Goal: Task Accomplishment & Management: Manage account settings

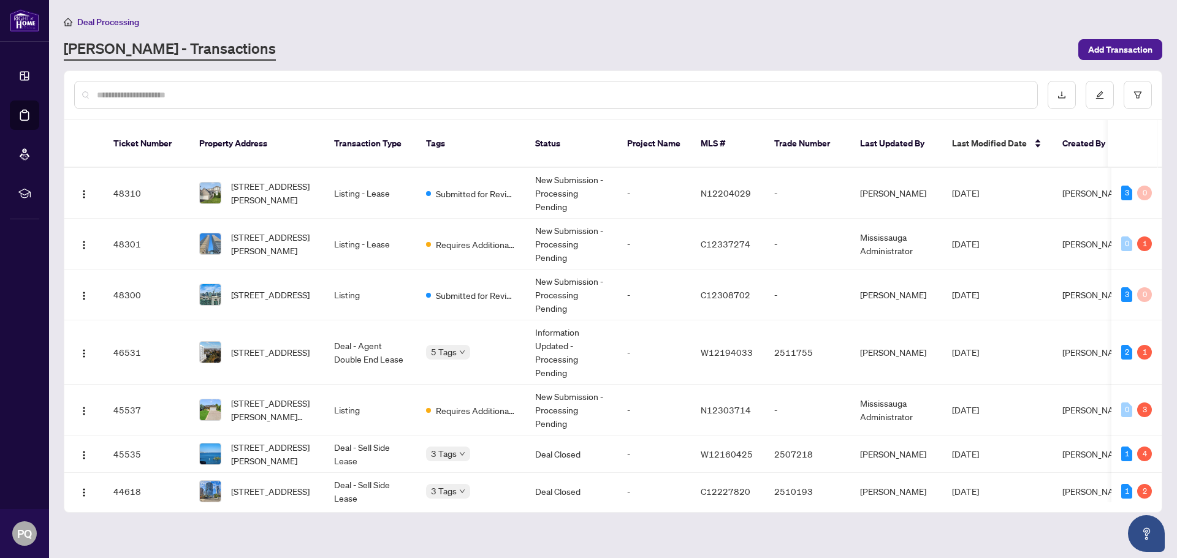
click at [325, 91] on input "text" at bounding box center [562, 94] width 930 height 13
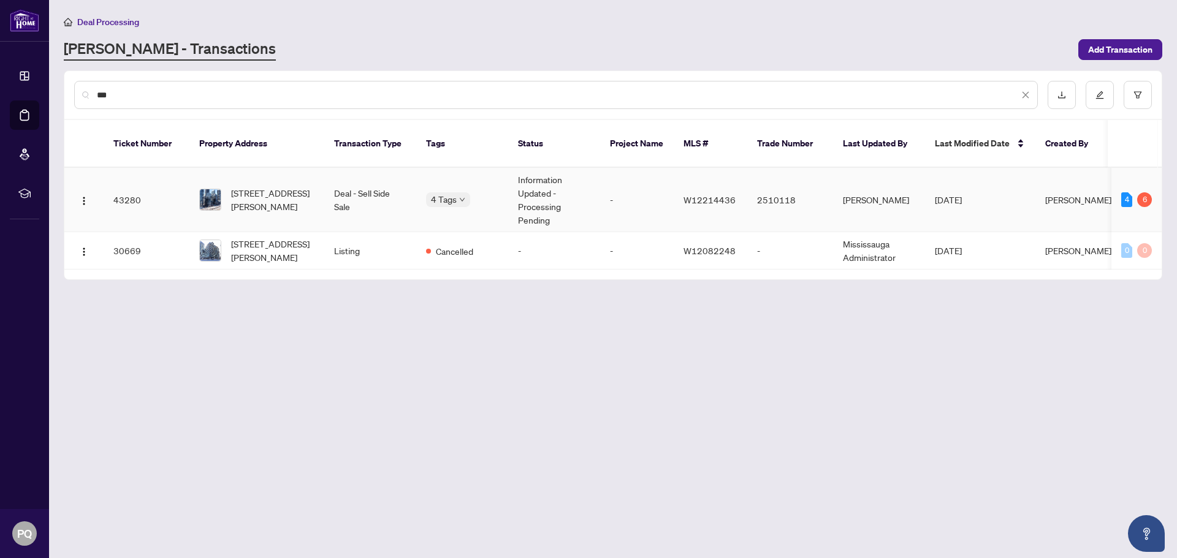
type input "***"
click at [371, 184] on td "Deal - Sell Side Sale" at bounding box center [370, 200] width 92 height 64
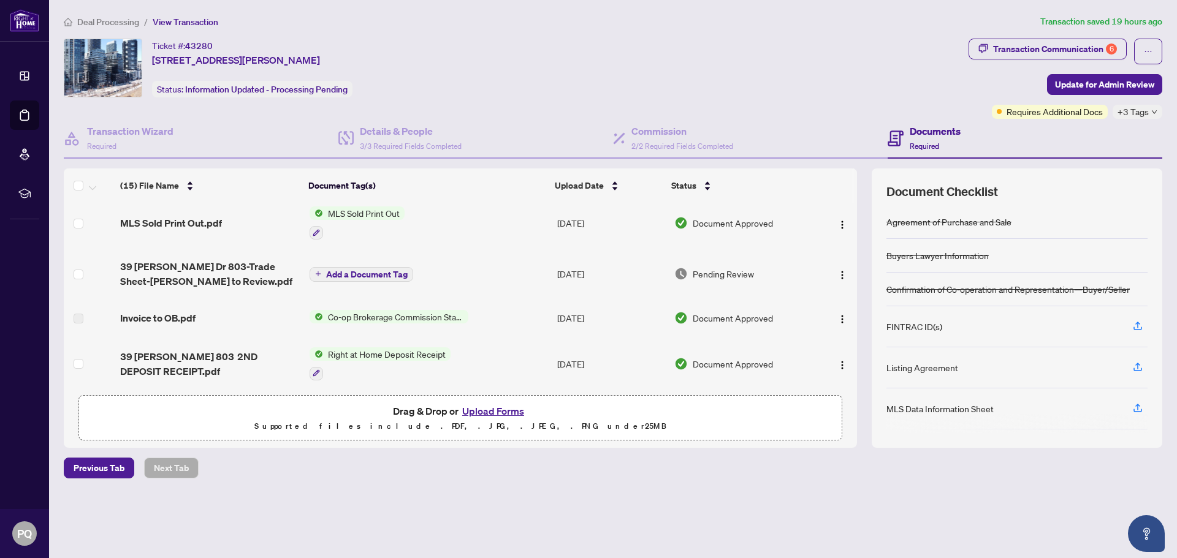
scroll to position [148, 0]
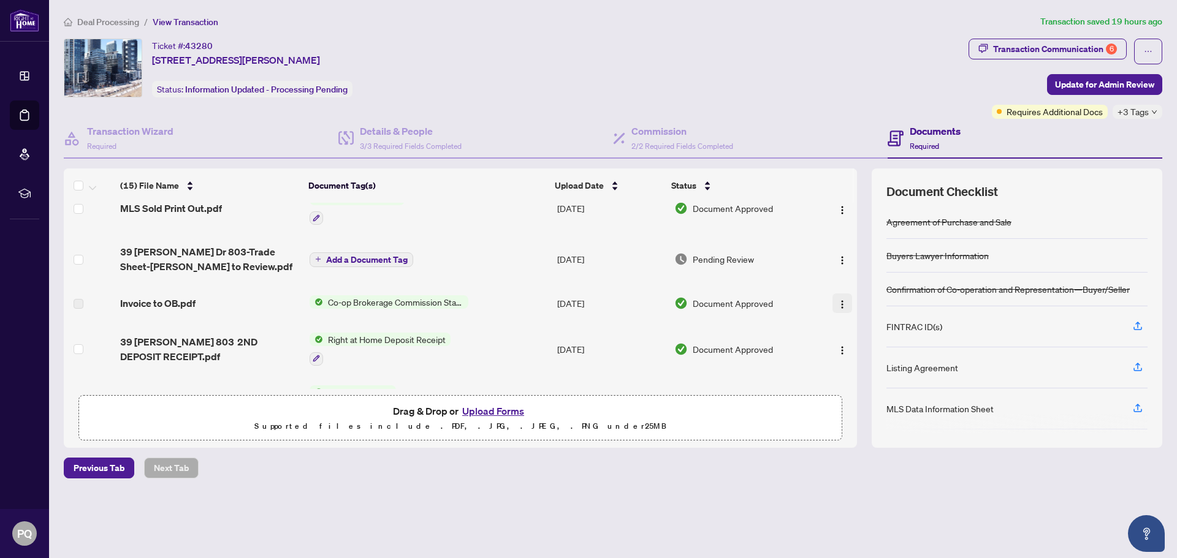
click at [837, 302] on img "button" at bounding box center [842, 305] width 10 height 10
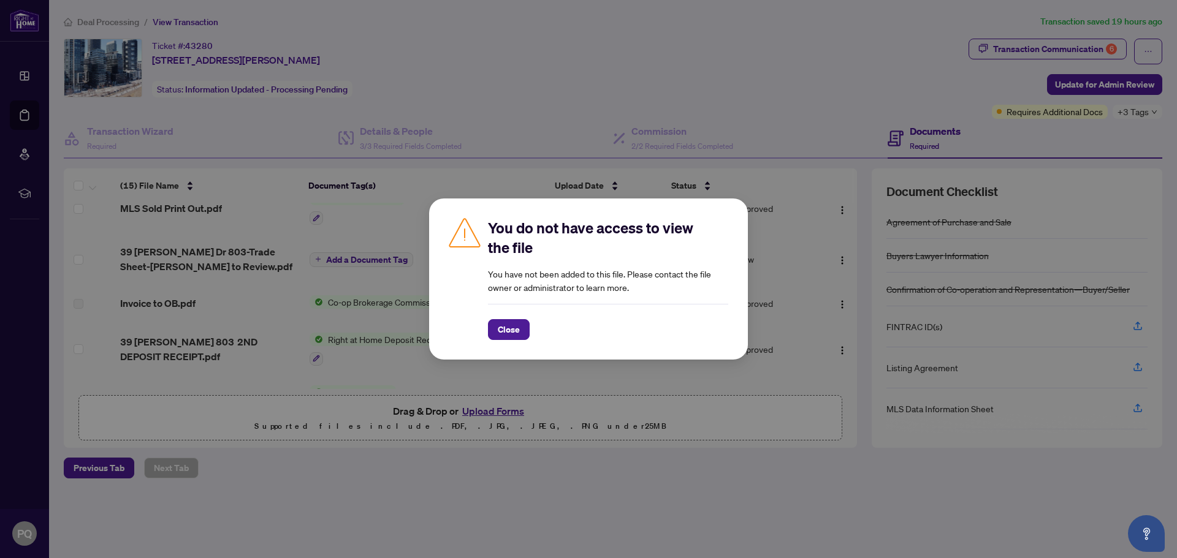
click at [511, 318] on div "Close" at bounding box center [608, 322] width 240 height 36
click at [506, 336] on span "Close" at bounding box center [509, 330] width 22 height 20
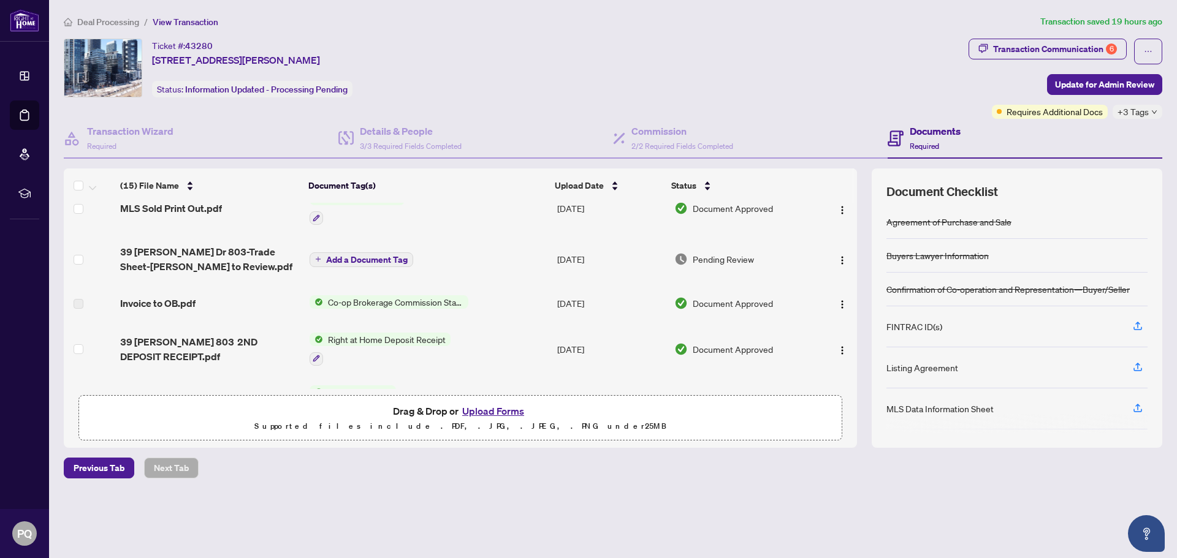
click at [373, 301] on span "Co-op Brokerage Commission Statement" at bounding box center [395, 301] width 145 height 13
click at [413, 303] on span "Co-op Brokerage Commission Statement" at bounding box center [395, 301] width 145 height 13
click at [736, 305] on span "Document Approved" at bounding box center [733, 303] width 80 height 13
click at [833, 303] on button "button" at bounding box center [842, 304] width 20 height 20
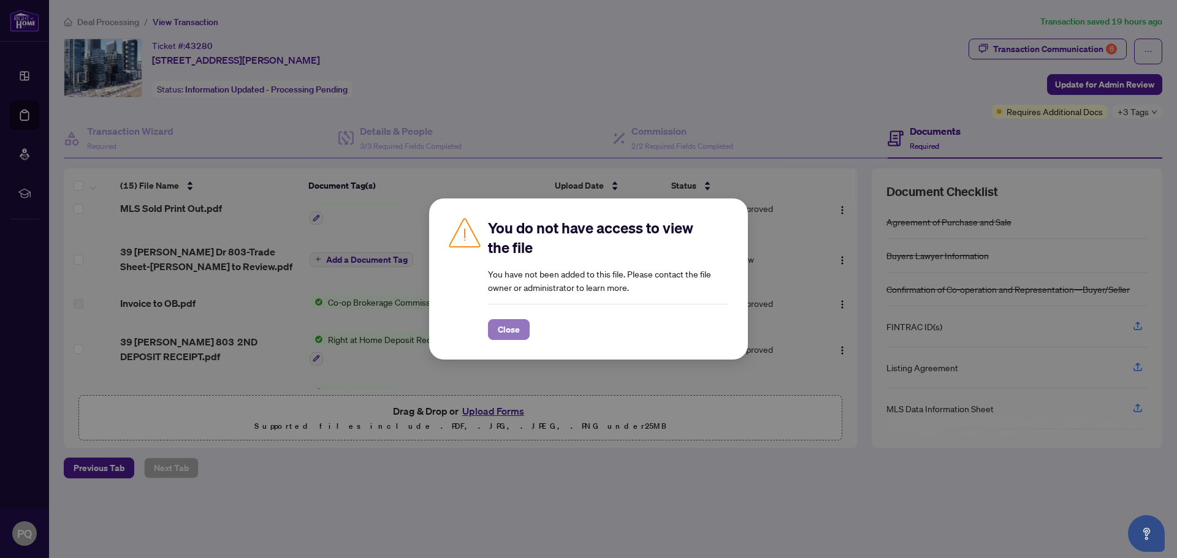
click at [516, 335] on span "Close" at bounding box center [509, 330] width 22 height 20
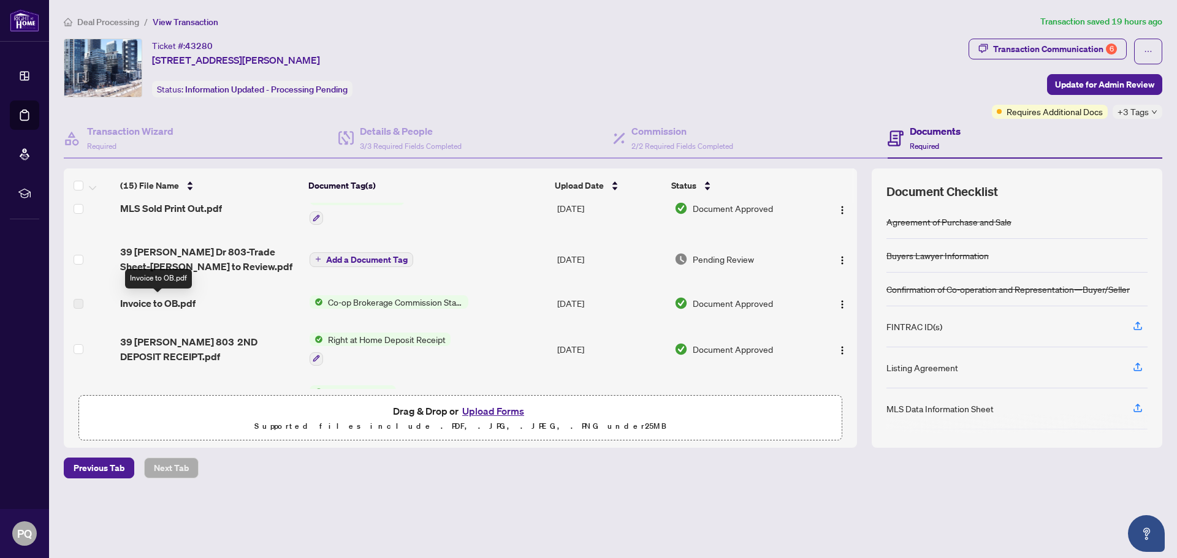
click at [137, 268] on span "39 [PERSON_NAME] Dr 803-Trade Sheet-[PERSON_NAME] to Review.pdf" at bounding box center [210, 259] width 180 height 29
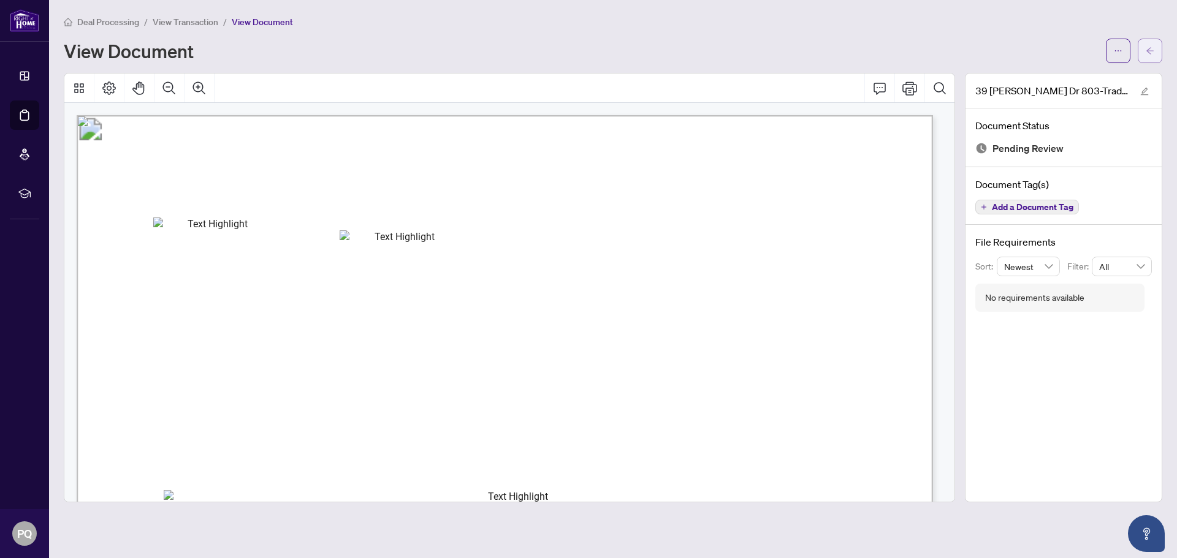
click at [1146, 51] on icon "arrow-left" at bounding box center [1149, 51] width 9 height 9
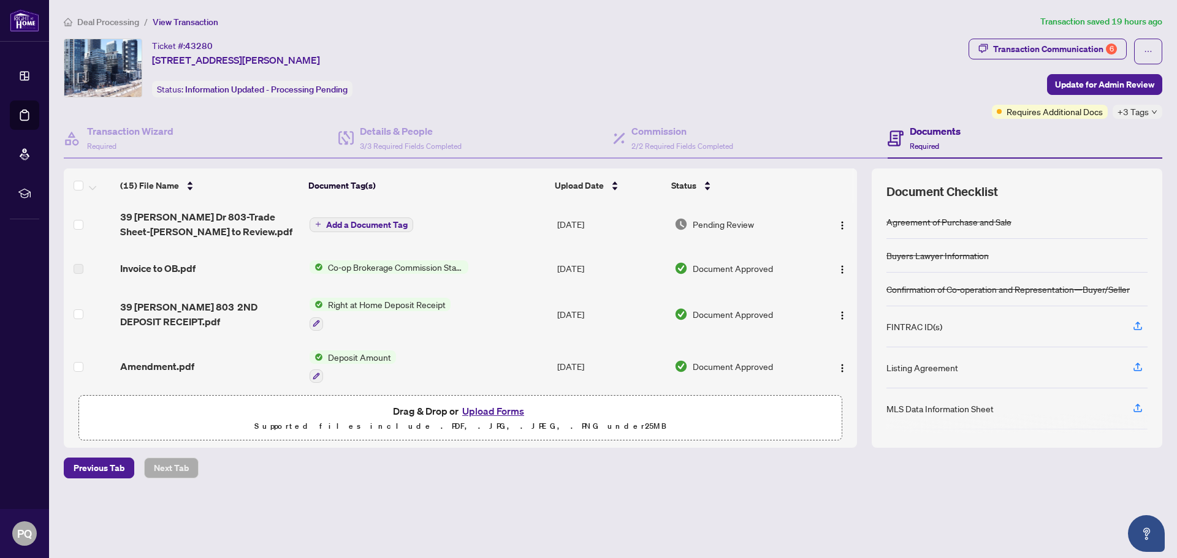
scroll to position [188, 0]
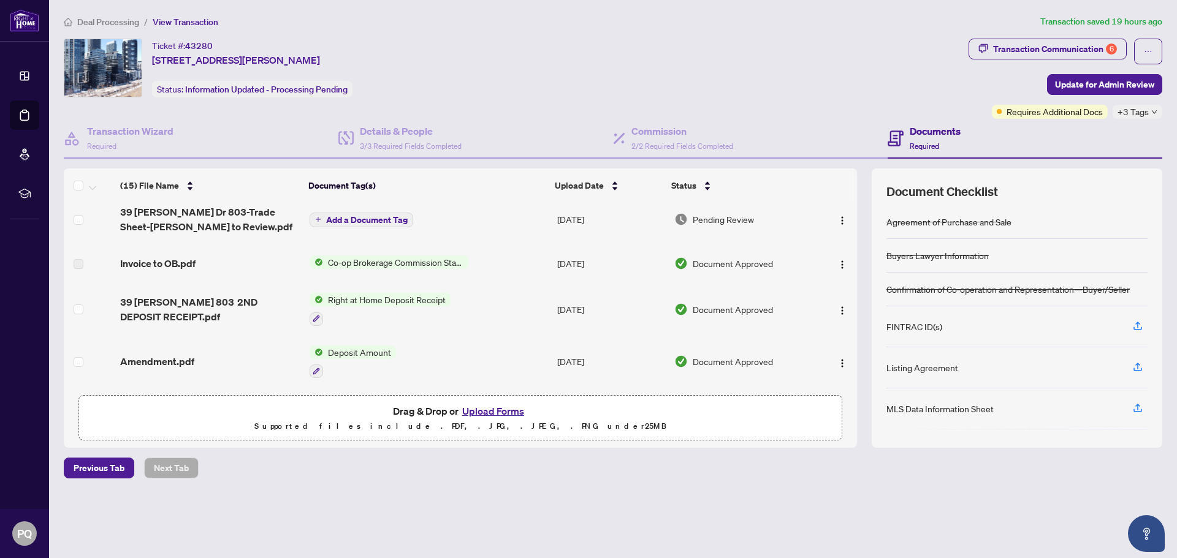
click at [398, 265] on span "Co-op Brokerage Commission Statement" at bounding box center [395, 262] width 145 height 13
click at [389, 306] on span "Co-op Brokerage Commission Statement" at bounding box center [394, 303] width 166 height 13
click at [714, 267] on span "Document Approved" at bounding box center [733, 263] width 80 height 13
click at [571, 265] on td "[DATE]" at bounding box center [610, 263] width 117 height 39
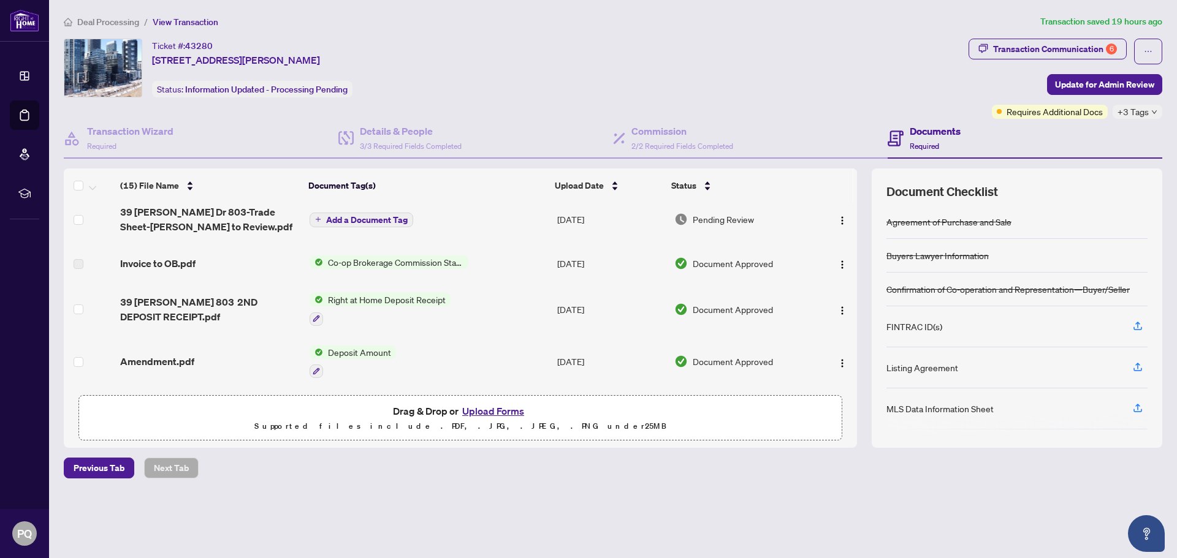
click at [419, 265] on span "Co-op Brokerage Commission Statement" at bounding box center [395, 262] width 145 height 13
click at [182, 264] on span "Invoice to OB.pdf" at bounding box center [157, 263] width 75 height 15
click at [207, 264] on div "Invoice to OB.pdf" at bounding box center [210, 263] width 180 height 15
click at [340, 264] on span "Co-op Brokerage Commission Statement" at bounding box center [395, 262] width 145 height 13
click at [392, 264] on span "Co-op Brokerage Commission Statement" at bounding box center [395, 262] width 145 height 13
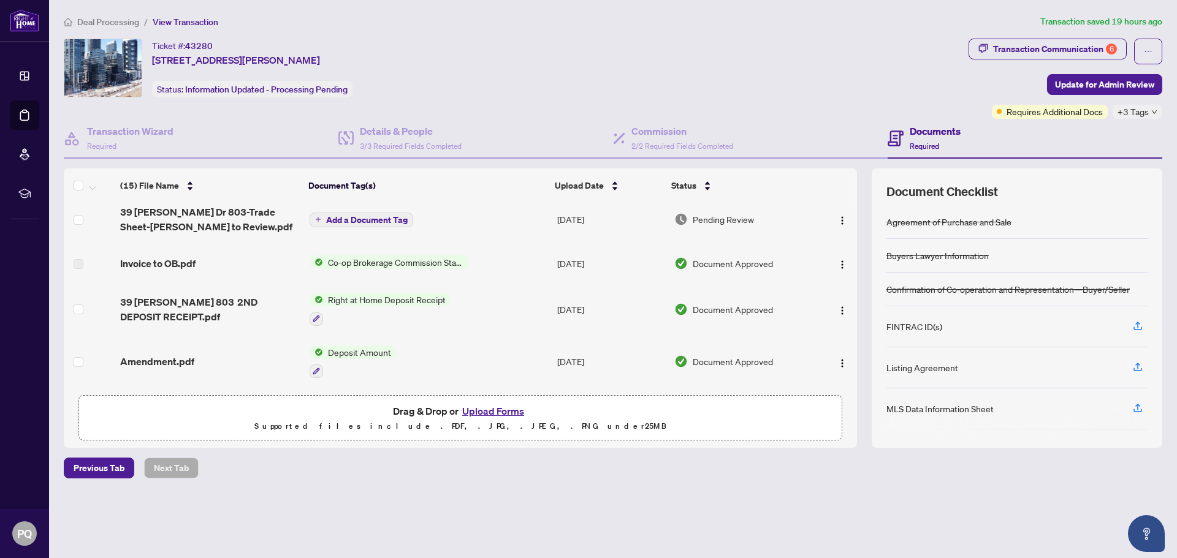
drag, startPoint x: 397, startPoint y: 263, endPoint x: 408, endPoint y: 263, distance: 10.4
click at [402, 263] on span "Co-op Brokerage Commission Statement" at bounding box center [395, 262] width 145 height 13
click at [761, 269] on span "Document Approved" at bounding box center [733, 263] width 80 height 13
click at [769, 265] on span "Document Approved" at bounding box center [733, 263] width 80 height 13
click at [837, 263] on img "button" at bounding box center [842, 265] width 10 height 10
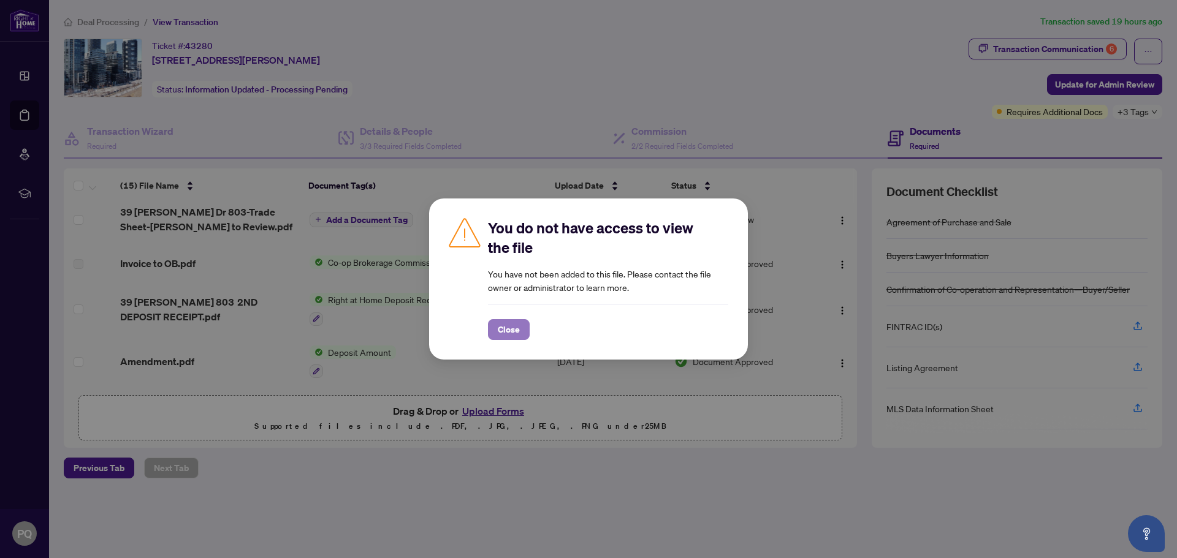
click at [488, 331] on button "Close" at bounding box center [509, 329] width 42 height 21
